Goal: Task Accomplishment & Management: Complete application form

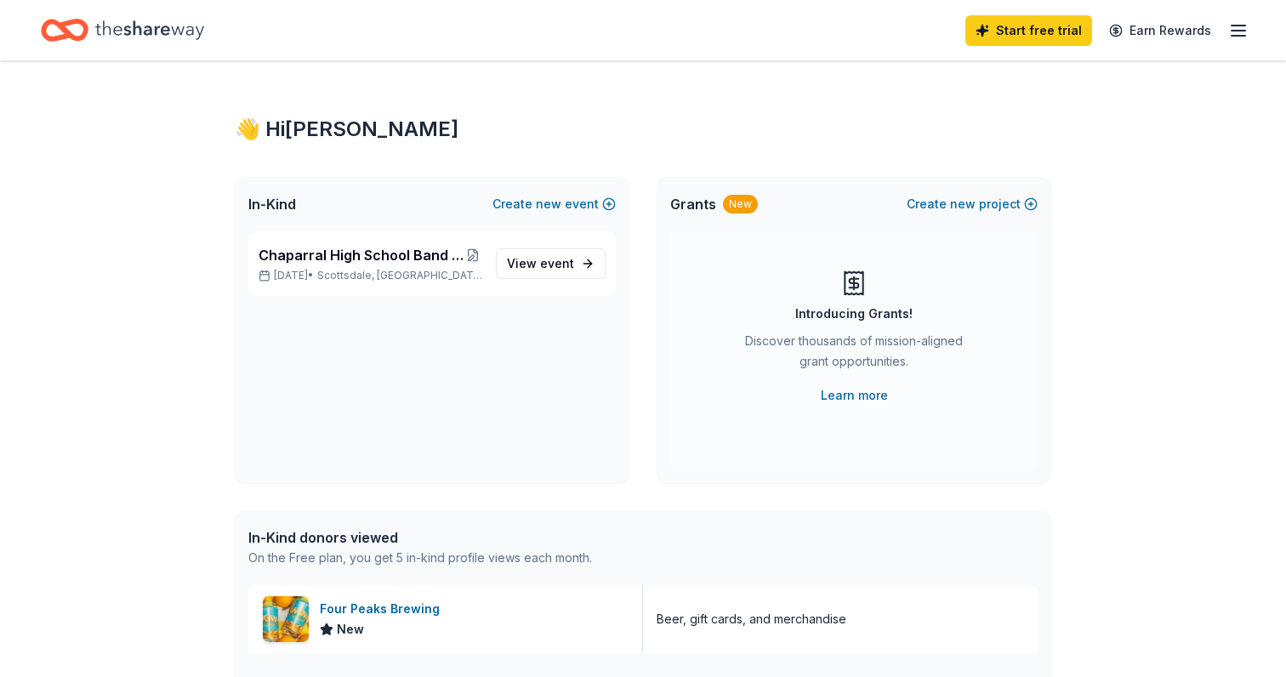
click at [1235, 34] on icon "button" at bounding box center [1238, 30] width 20 height 20
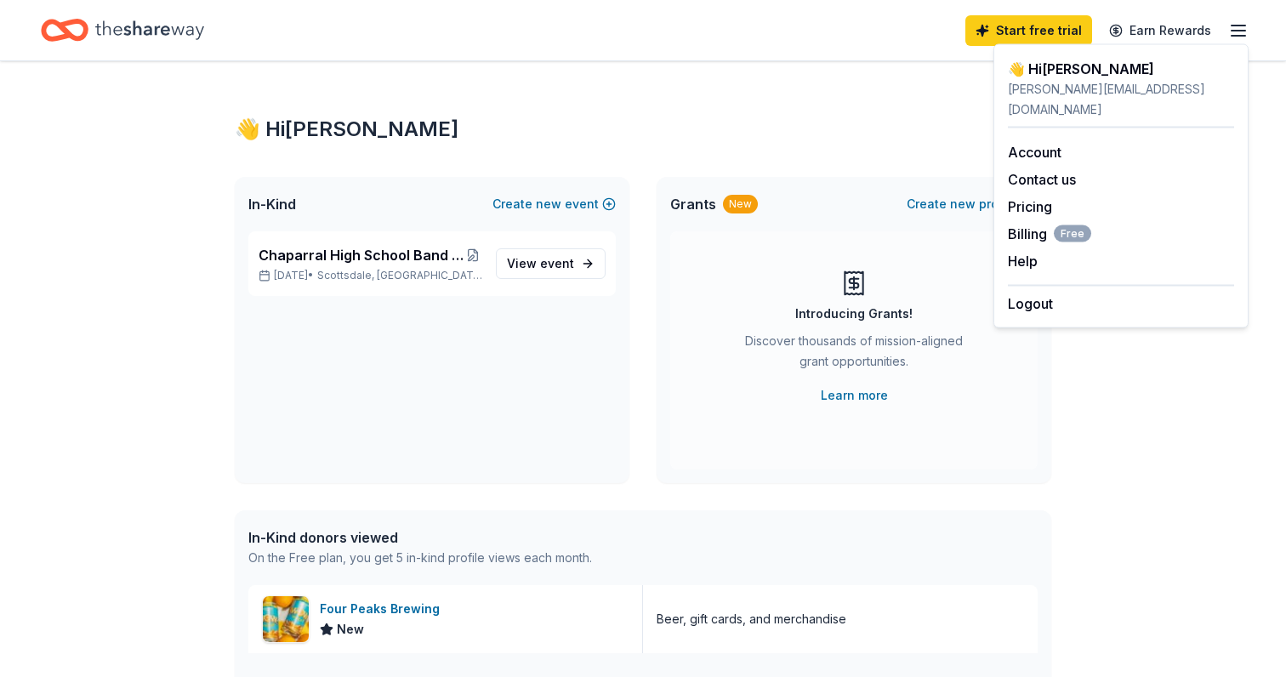
click at [94, 34] on div "Home" at bounding box center [122, 30] width 163 height 40
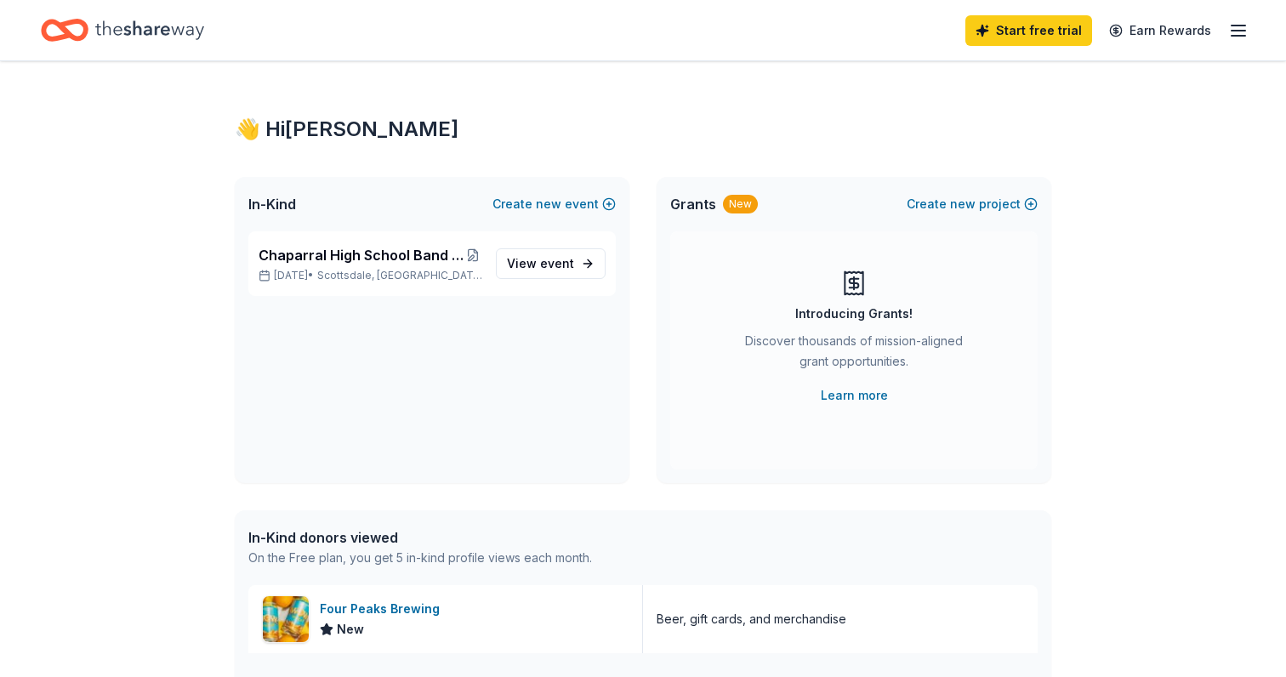
click at [77, 37] on icon "Home" at bounding box center [73, 29] width 26 height 17
click at [361, 274] on span "Scottsdale, AZ" at bounding box center [399, 276] width 165 height 14
click at [527, 270] on span "View event" at bounding box center [540, 263] width 67 height 20
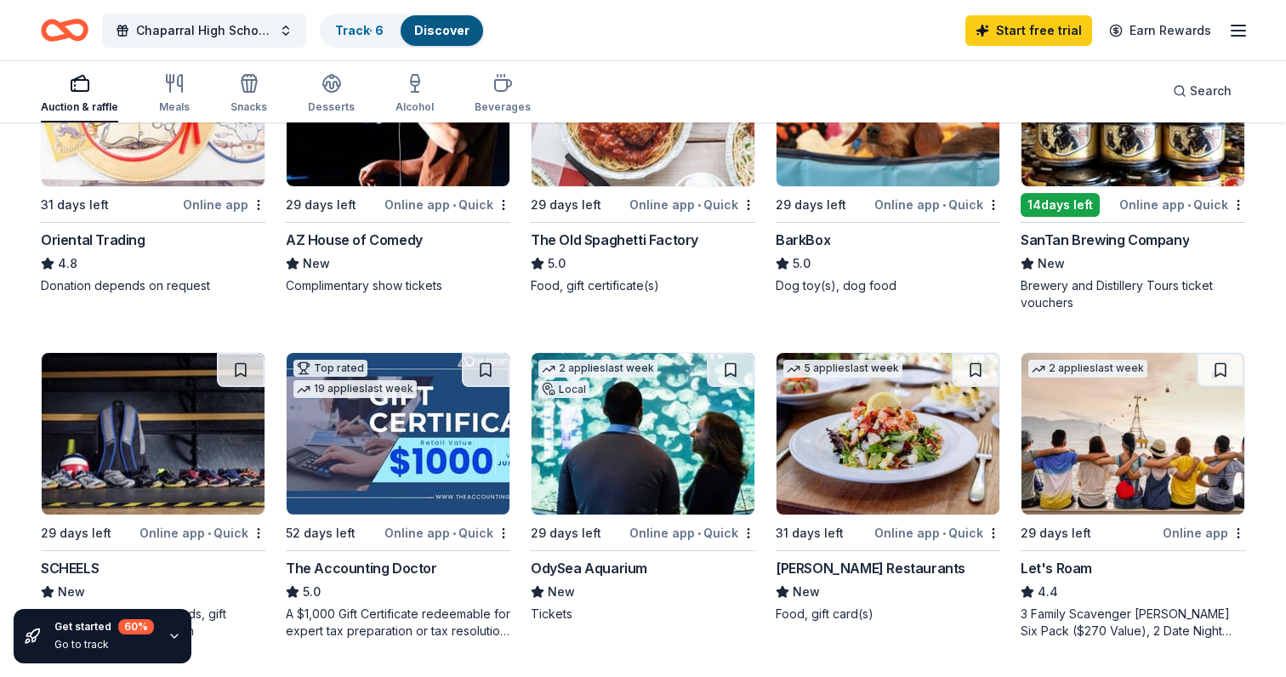
scroll to position [626, 0]
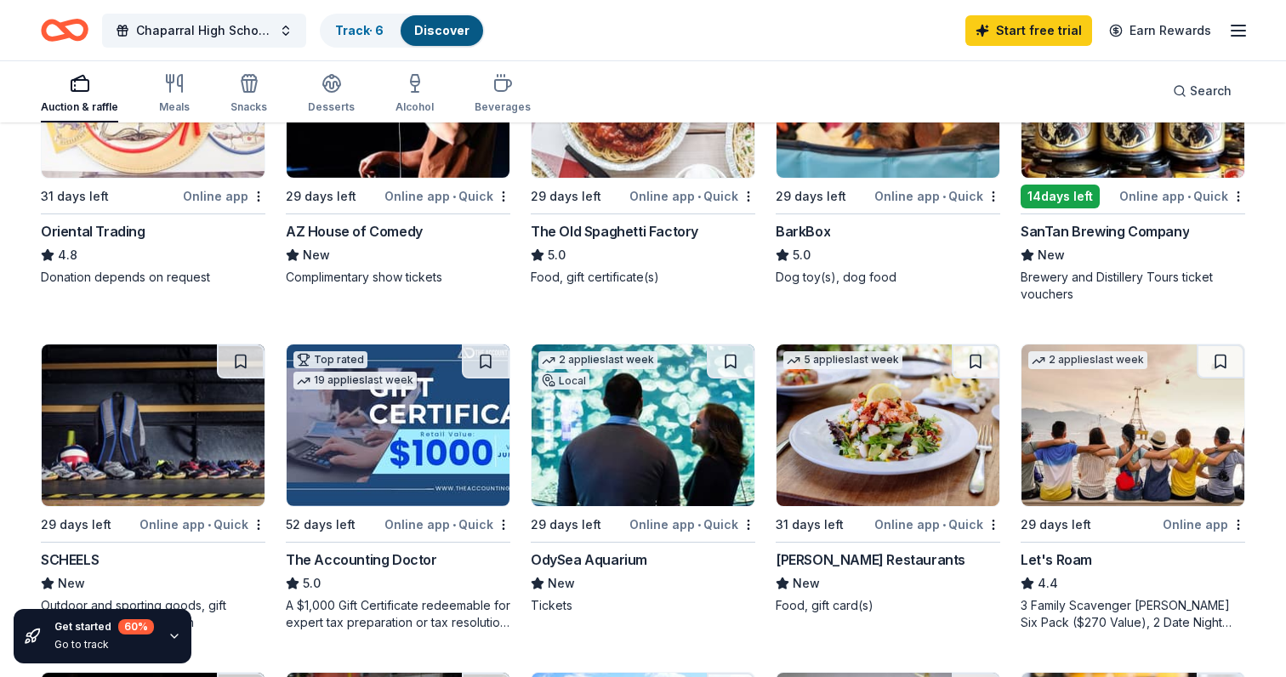
click at [840, 557] on div "[PERSON_NAME] Restaurants" at bounding box center [871, 560] width 190 height 20
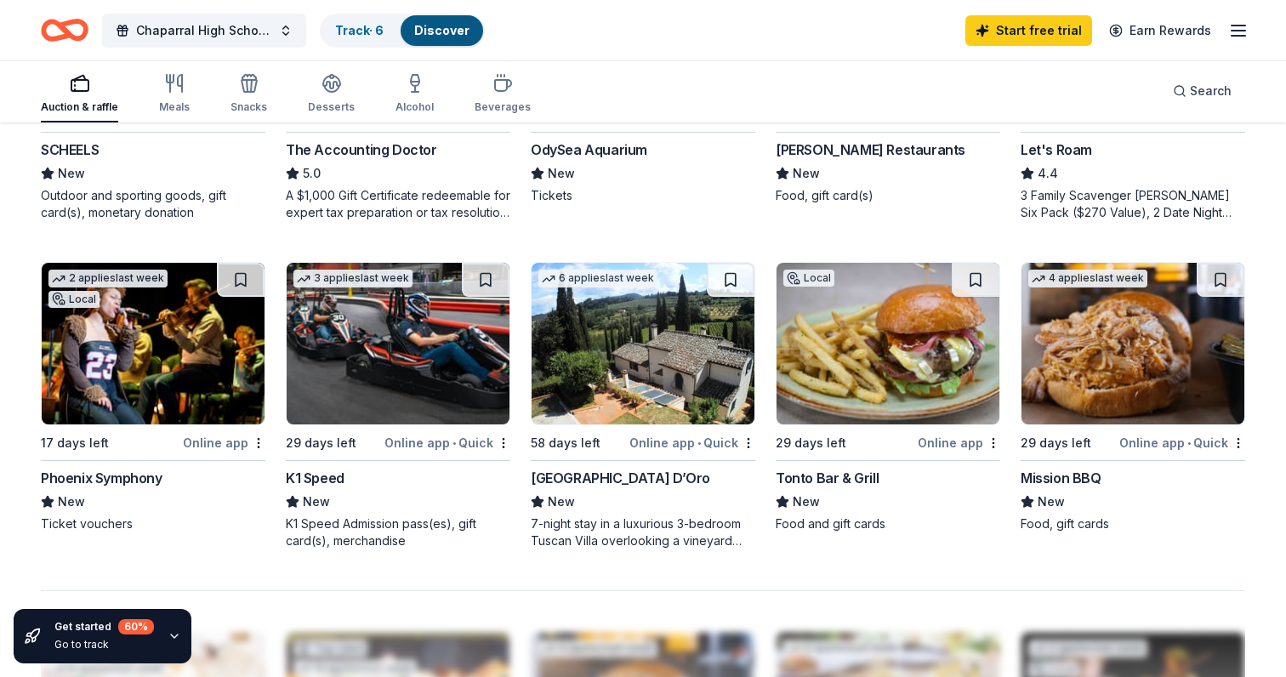
scroll to position [1038, 0]
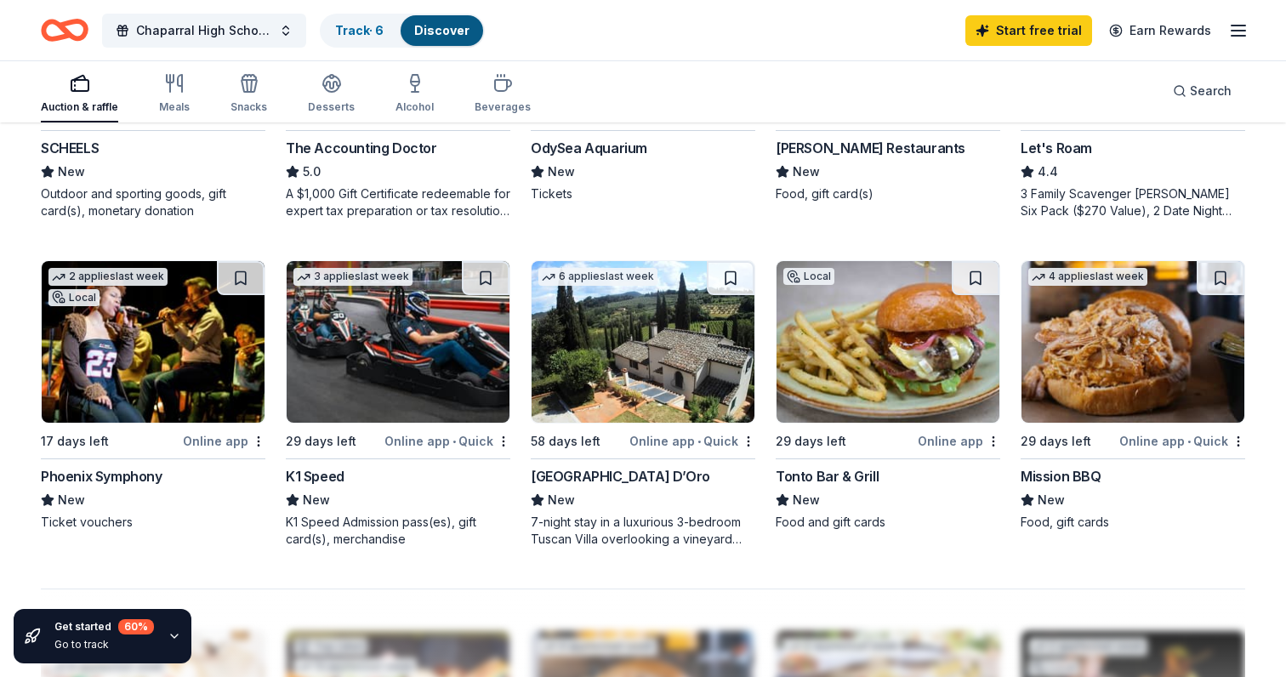
click at [1045, 477] on div "Mission BBQ" at bounding box center [1061, 476] width 81 height 20
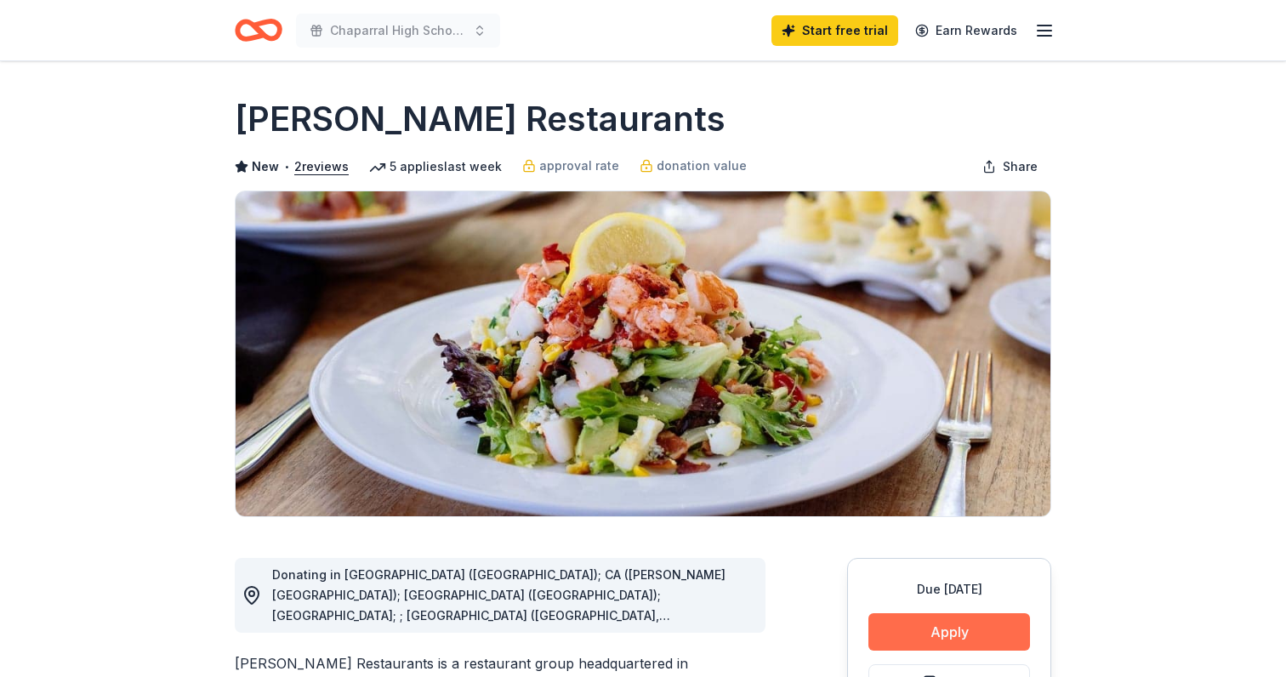
click at [951, 630] on button "Apply" at bounding box center [949, 631] width 162 height 37
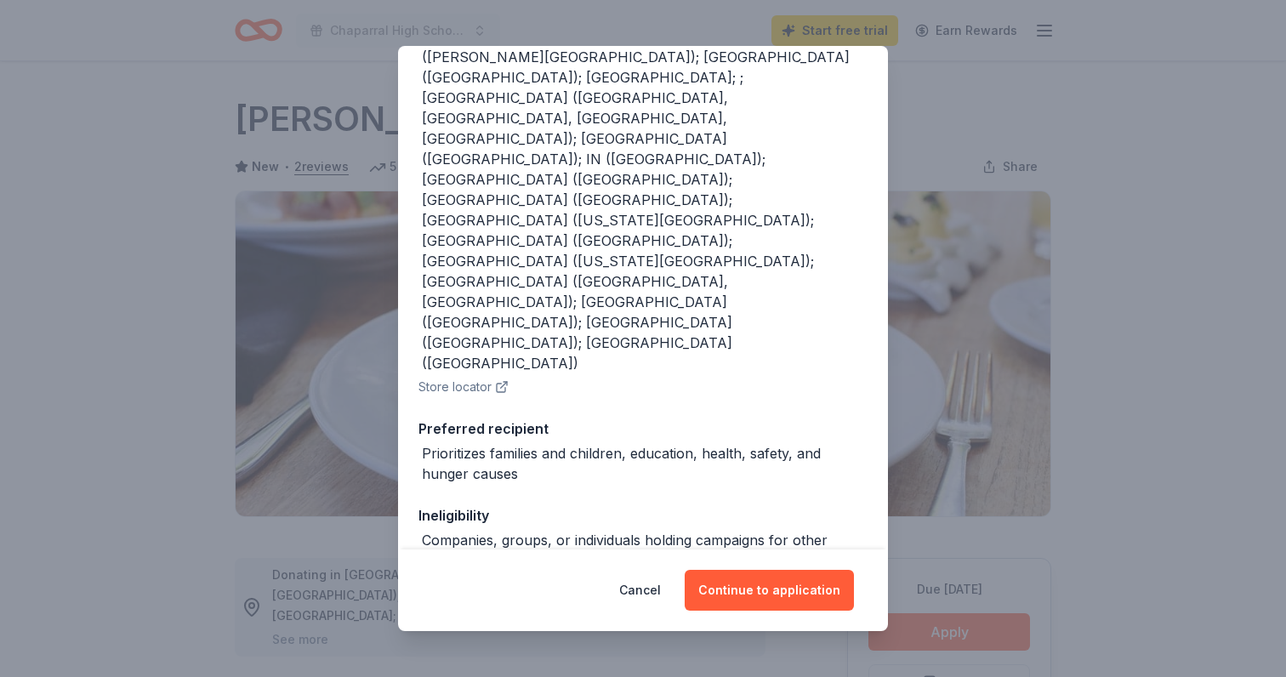
scroll to position [251, 0]
click at [760, 587] on button "Continue to application" at bounding box center [769, 590] width 169 height 41
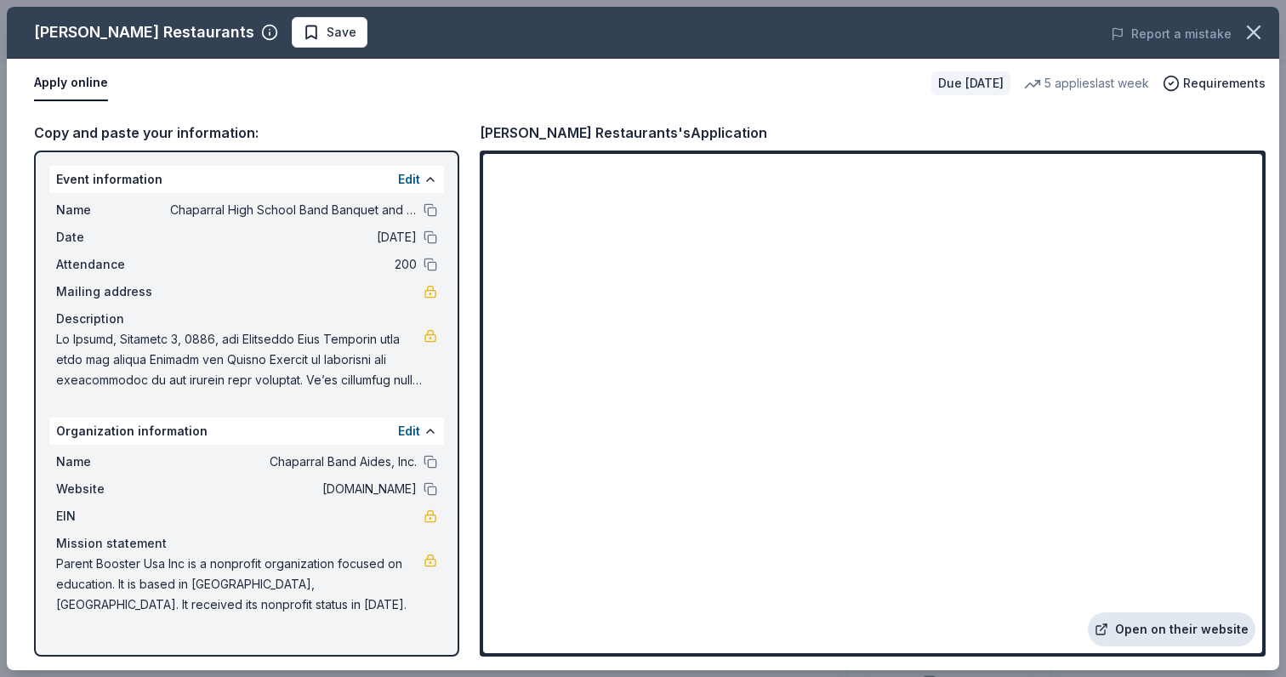
click at [1140, 624] on link "Open on their website" at bounding box center [1172, 629] width 168 height 34
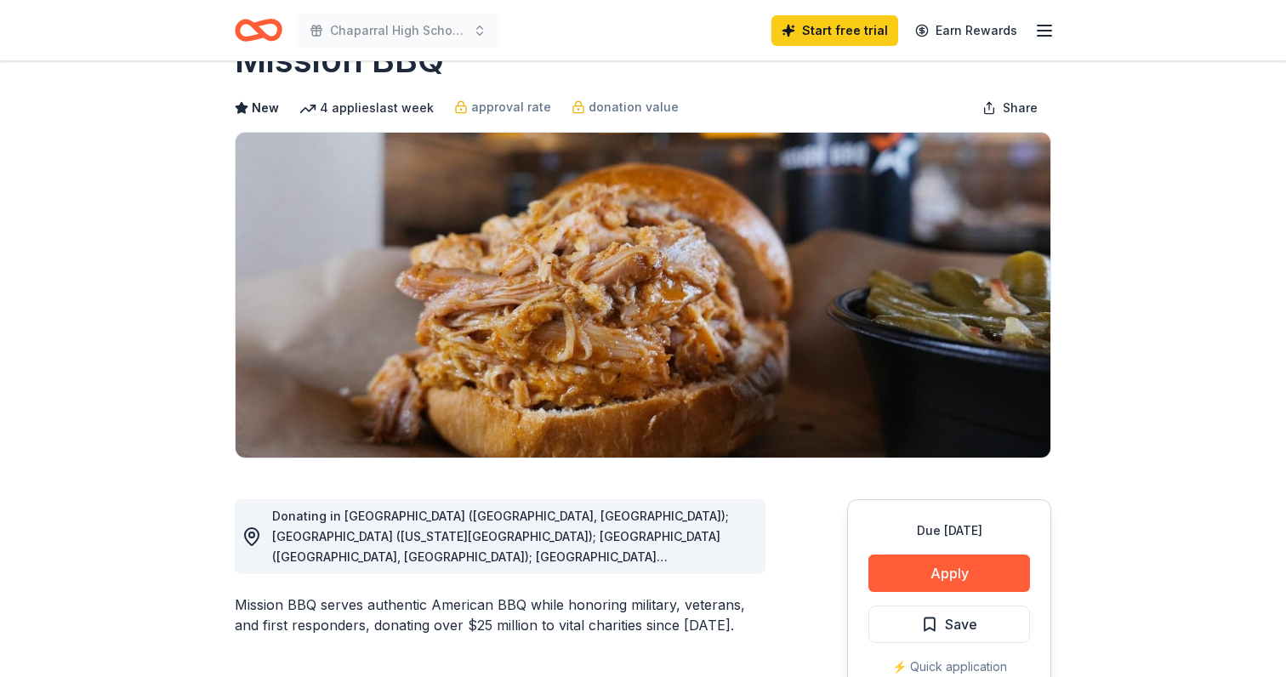
scroll to position [60, 0]
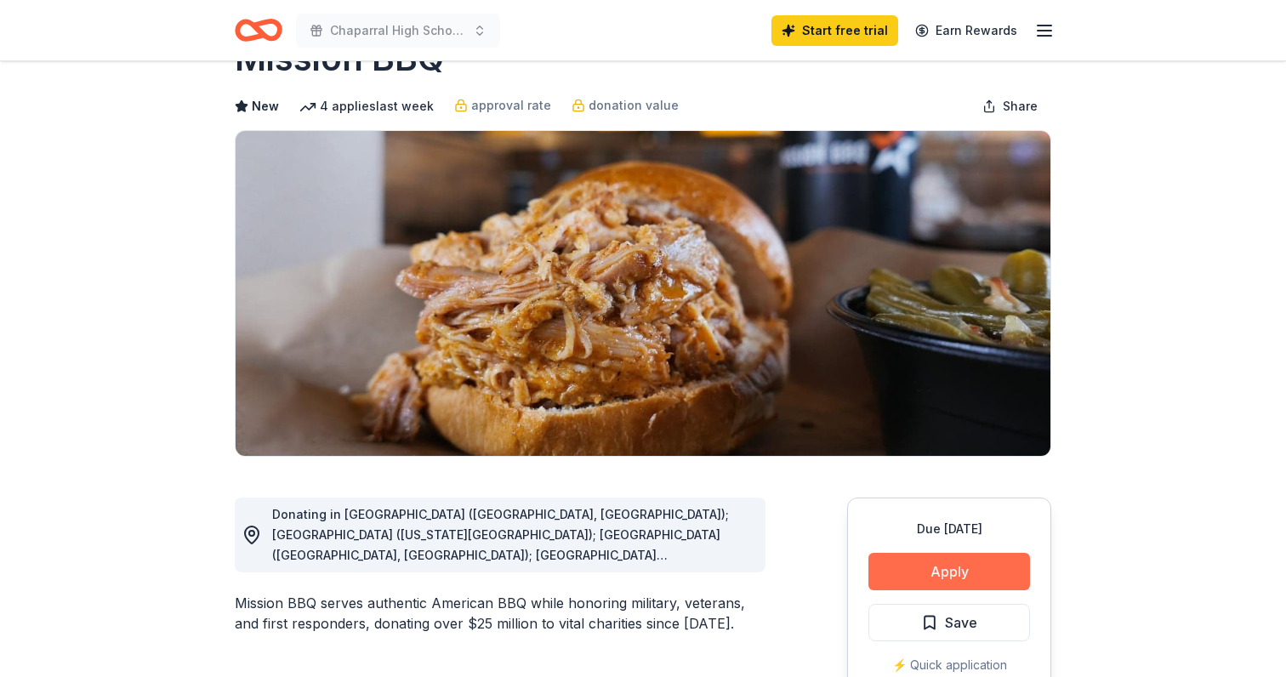
click at [931, 572] on button "Apply" at bounding box center [949, 571] width 162 height 37
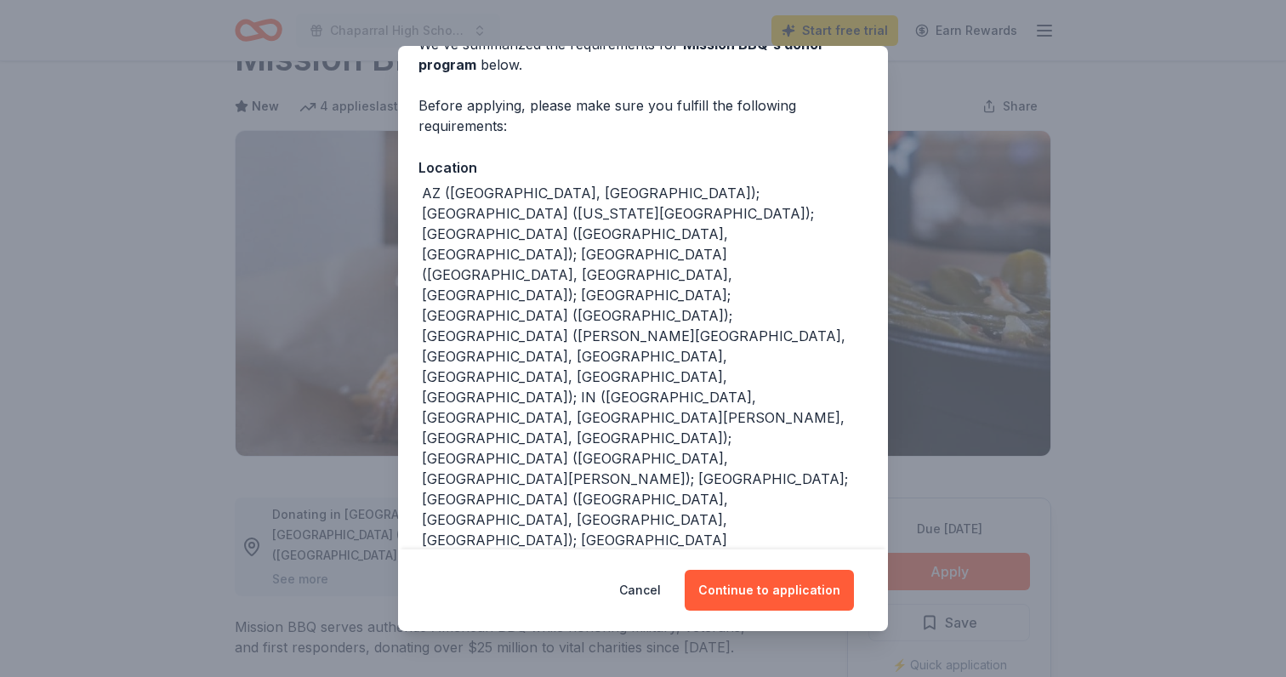
scroll to position [150, 0]
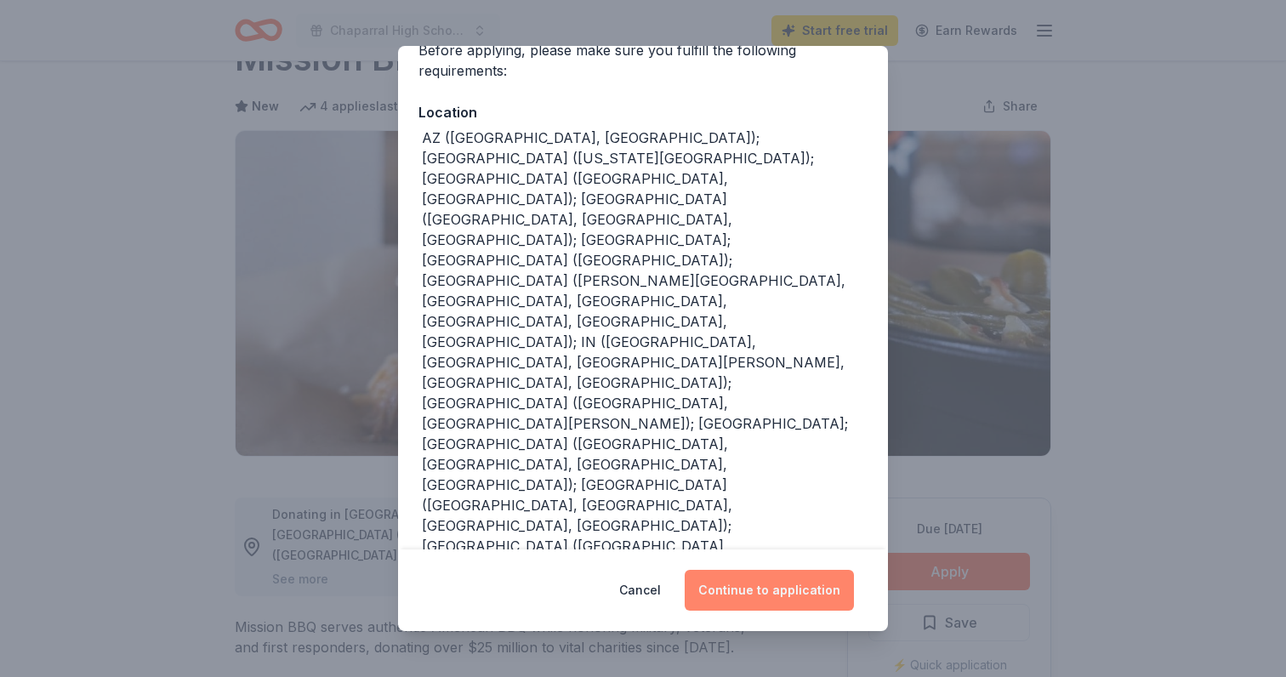
click at [754, 594] on button "Continue to application" at bounding box center [769, 590] width 169 height 41
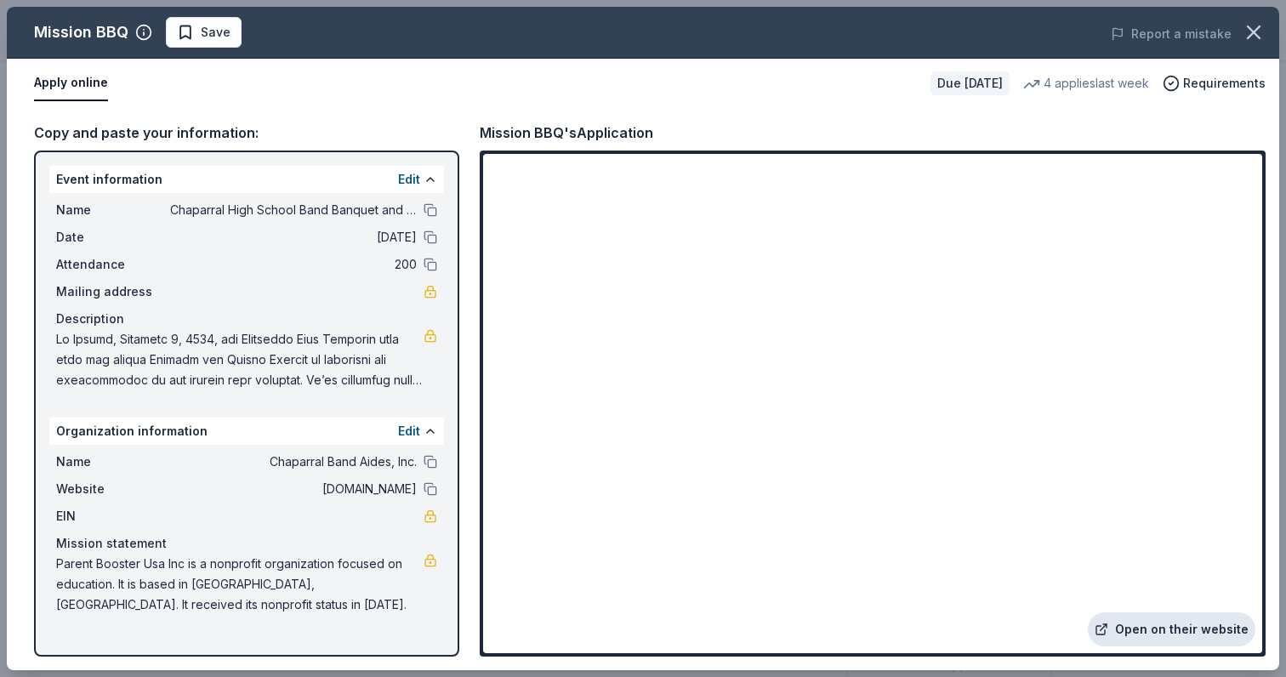
click at [1137, 629] on link "Open on their website" at bounding box center [1172, 629] width 168 height 34
